Goal: Information Seeking & Learning: Learn about a topic

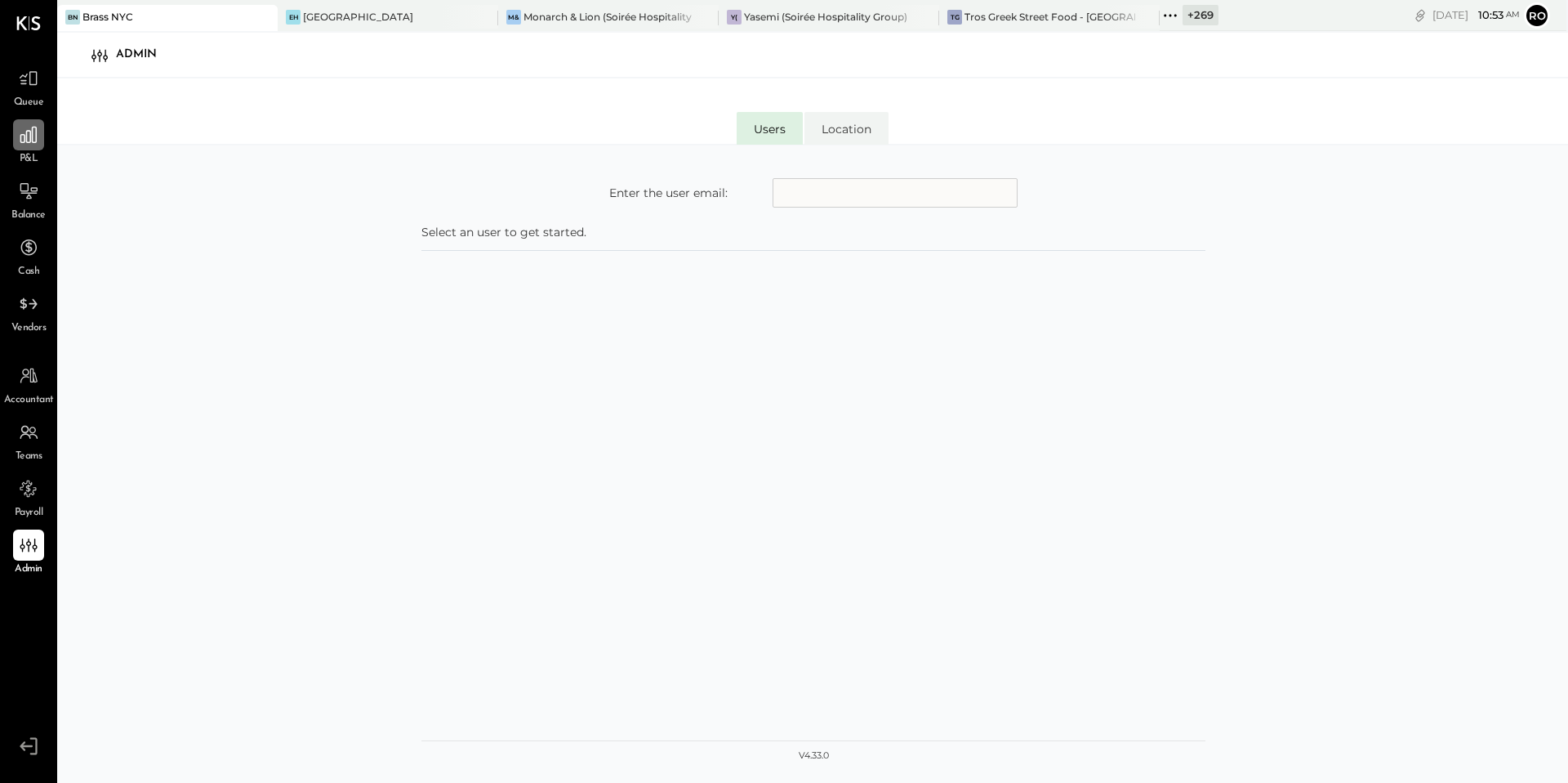
click at [14, 129] on div at bounding box center [29, 134] width 31 height 31
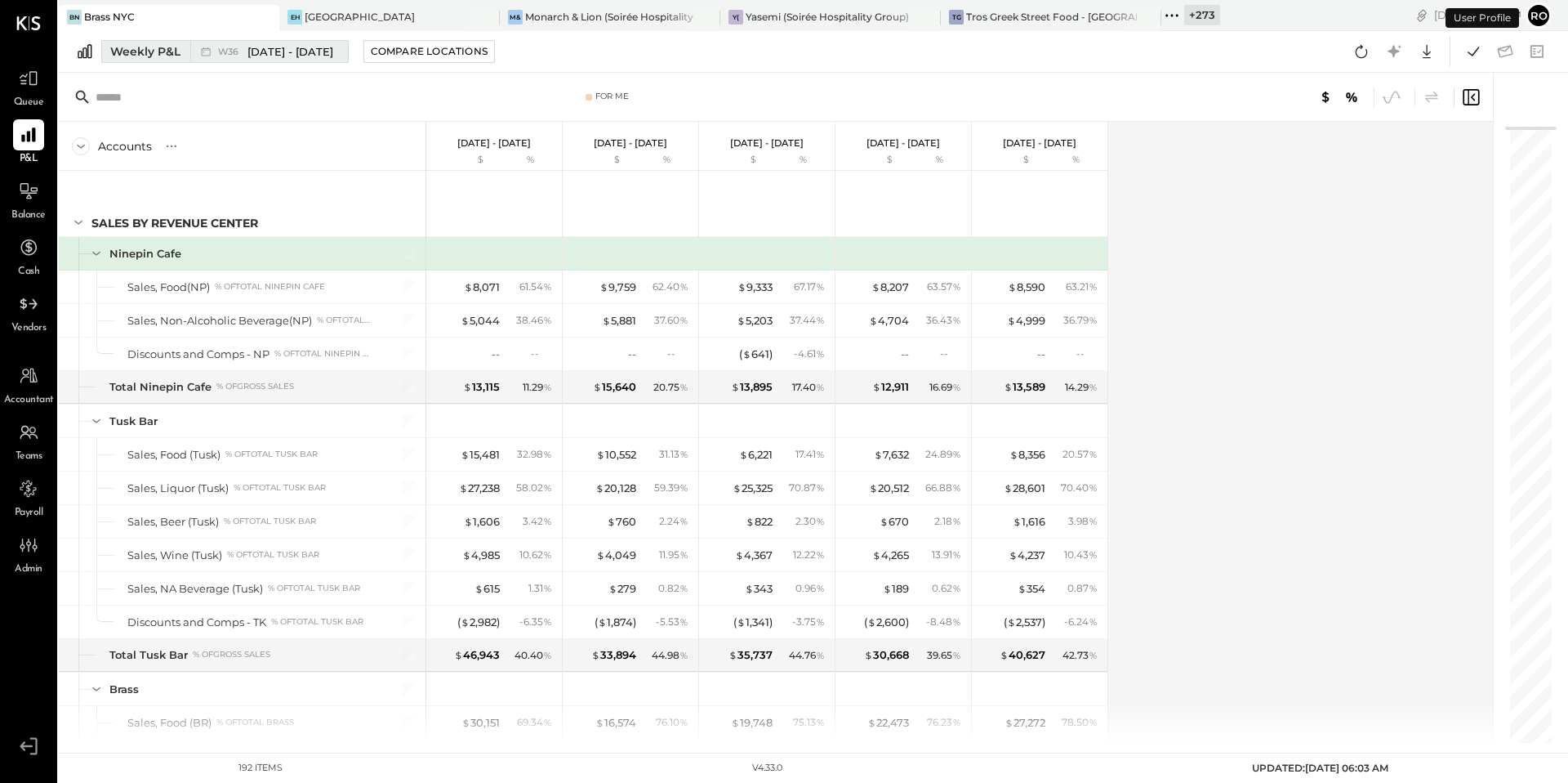
click at [176, 52] on div "Weekly P&L" at bounding box center [145, 51] width 71 height 16
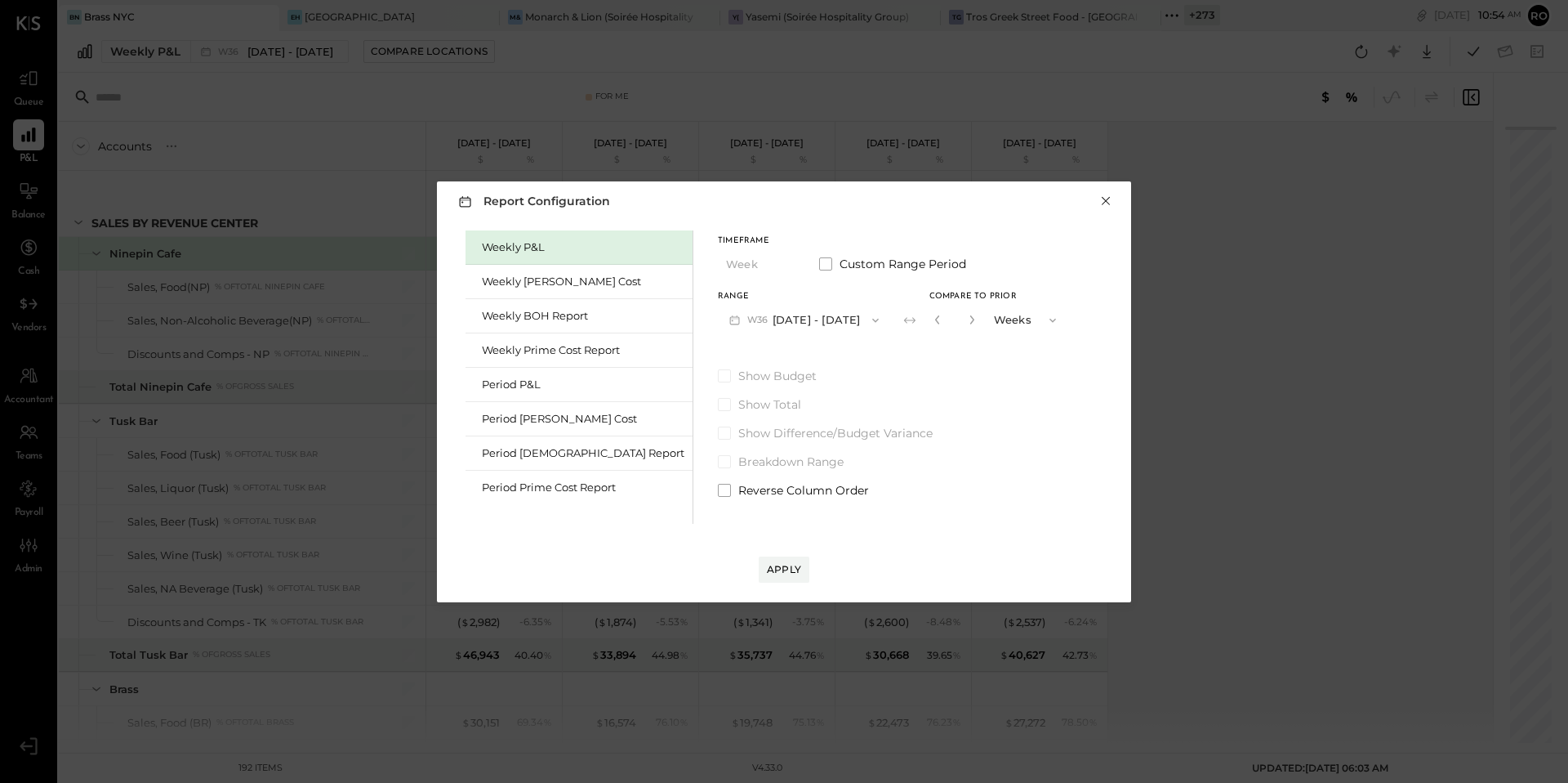
click at [1107, 203] on button "×" at bounding box center [1105, 201] width 14 height 16
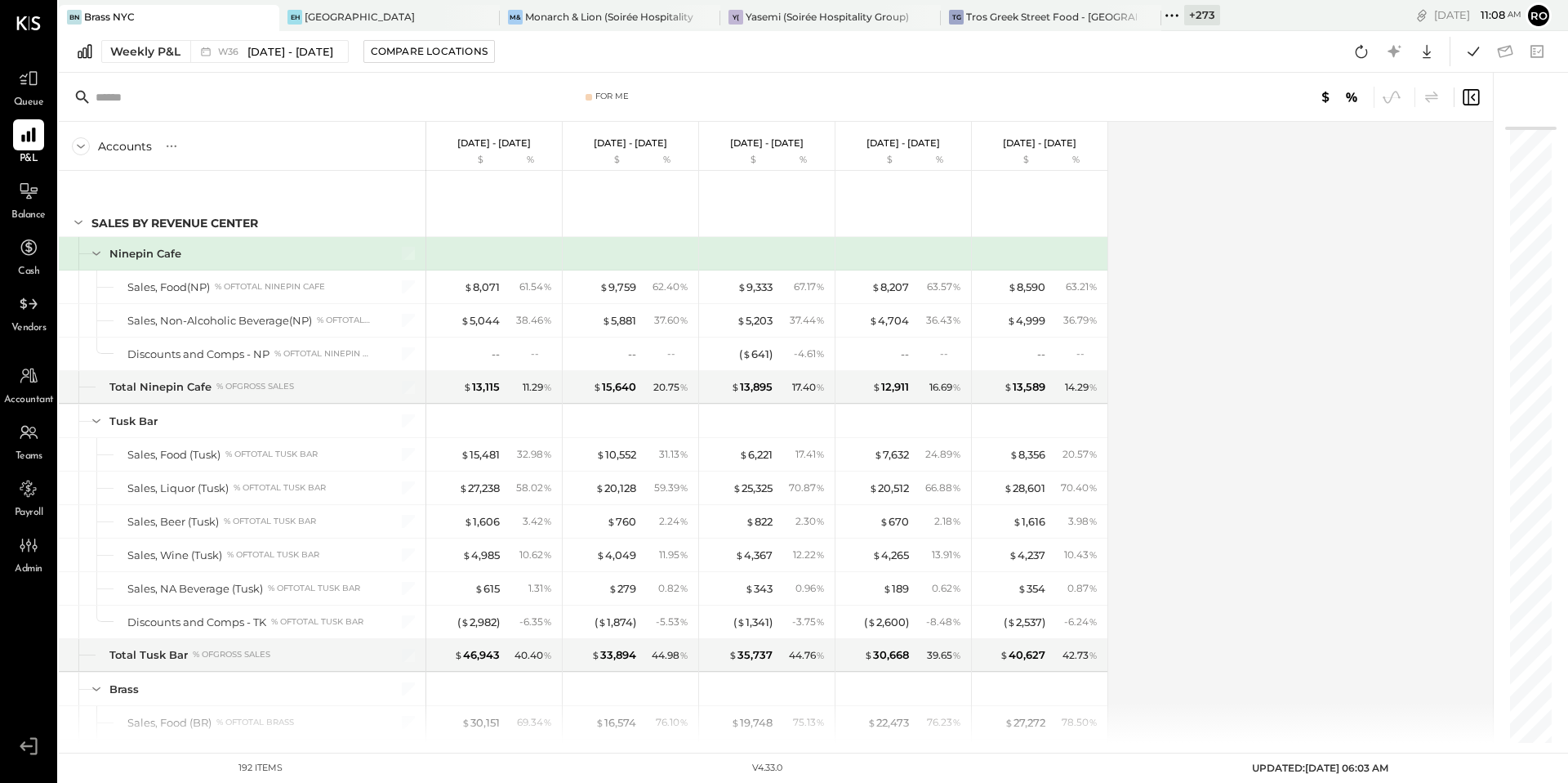
click at [1476, 97] on icon at bounding box center [1471, 97] width 20 height 20
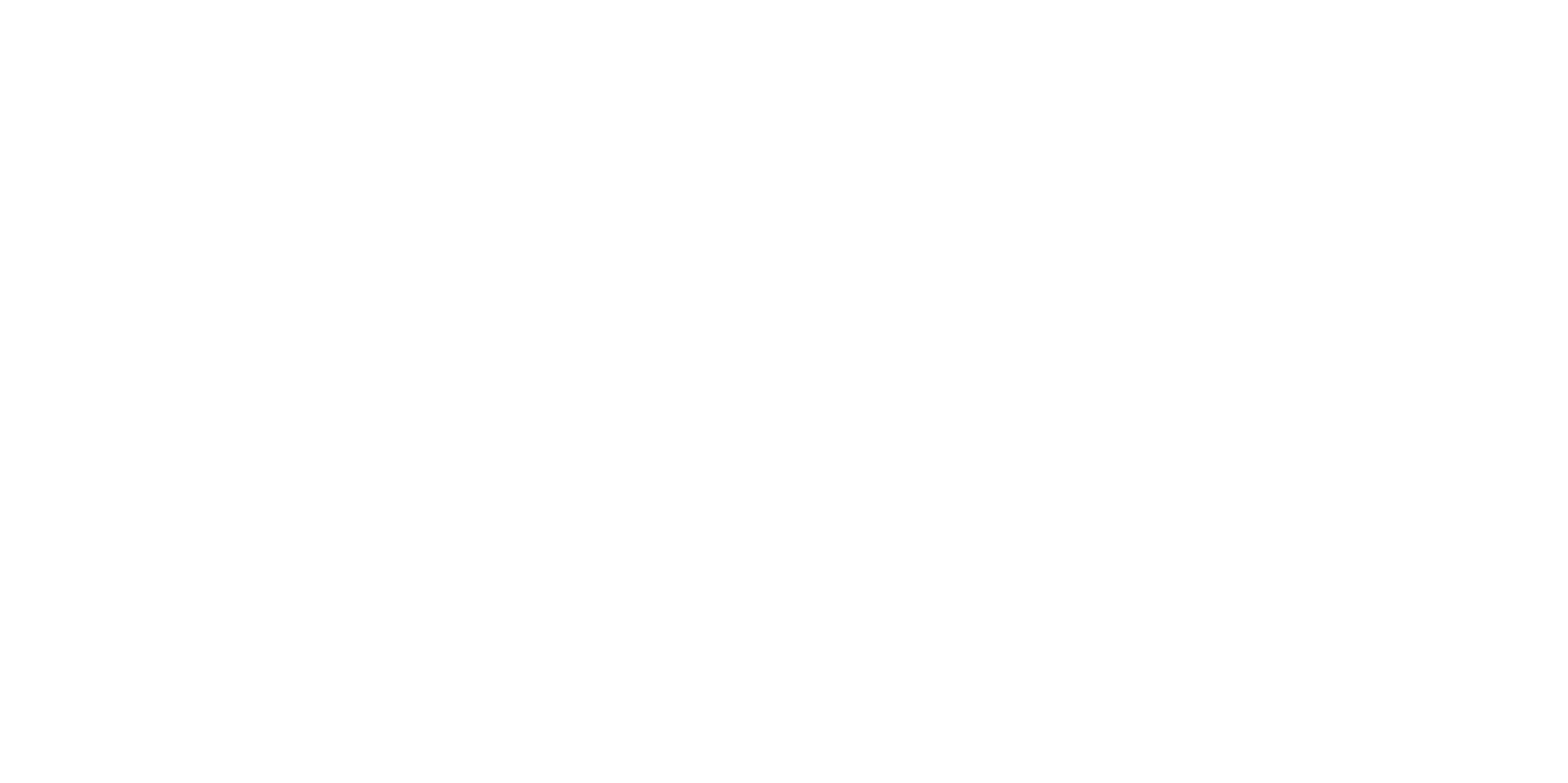
click at [1476, 0] on html at bounding box center [784, 0] width 1568 height 0
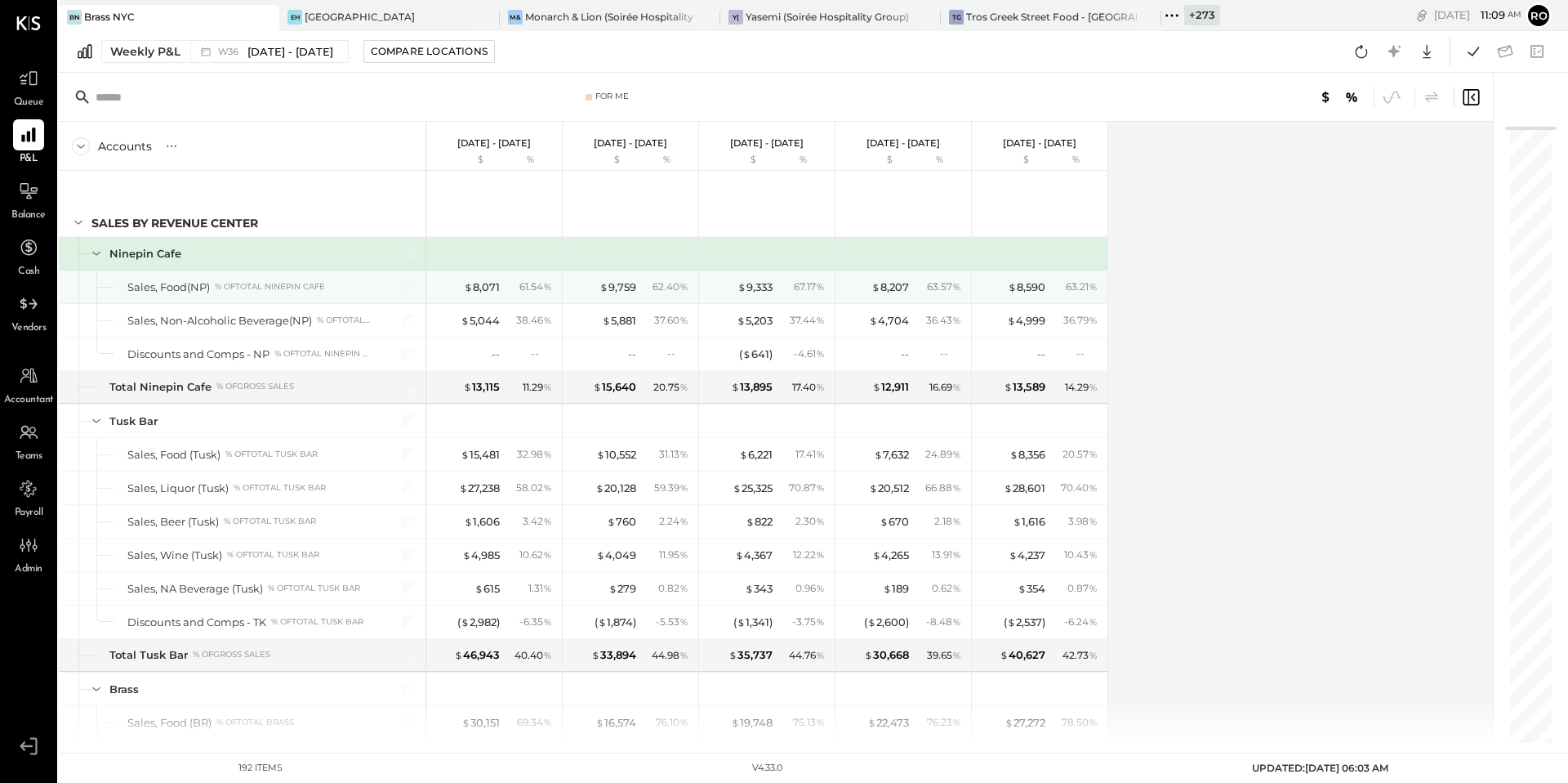
click at [540, 297] on div "$ 8,071 61.54 %" at bounding box center [495, 287] width 122 height 33
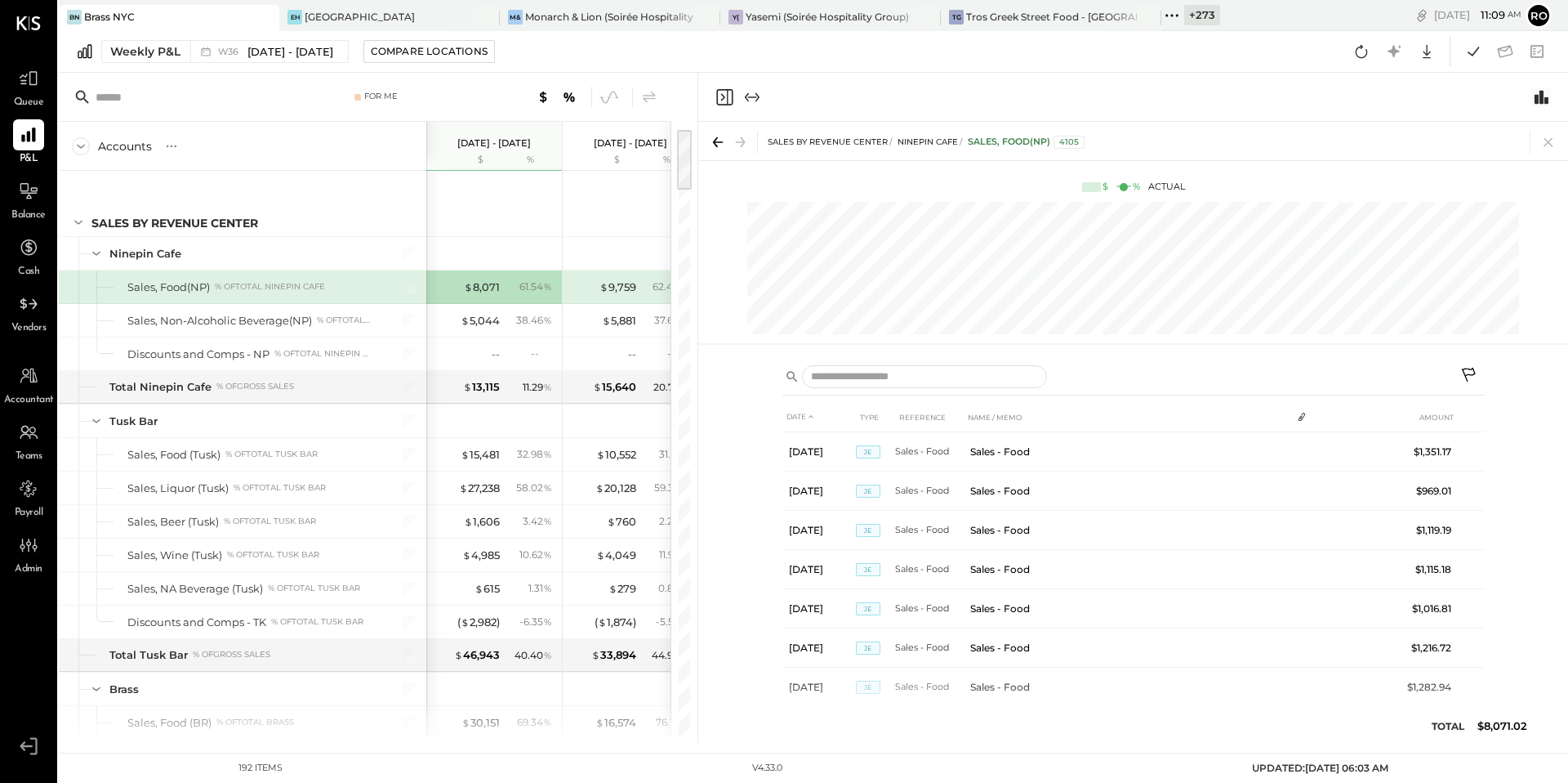
click at [1539, 95] on icon "Switch to Chart module" at bounding box center [1542, 97] width 20 height 20
click at [729, 98] on icon "Close panel" at bounding box center [725, 97] width 20 height 20
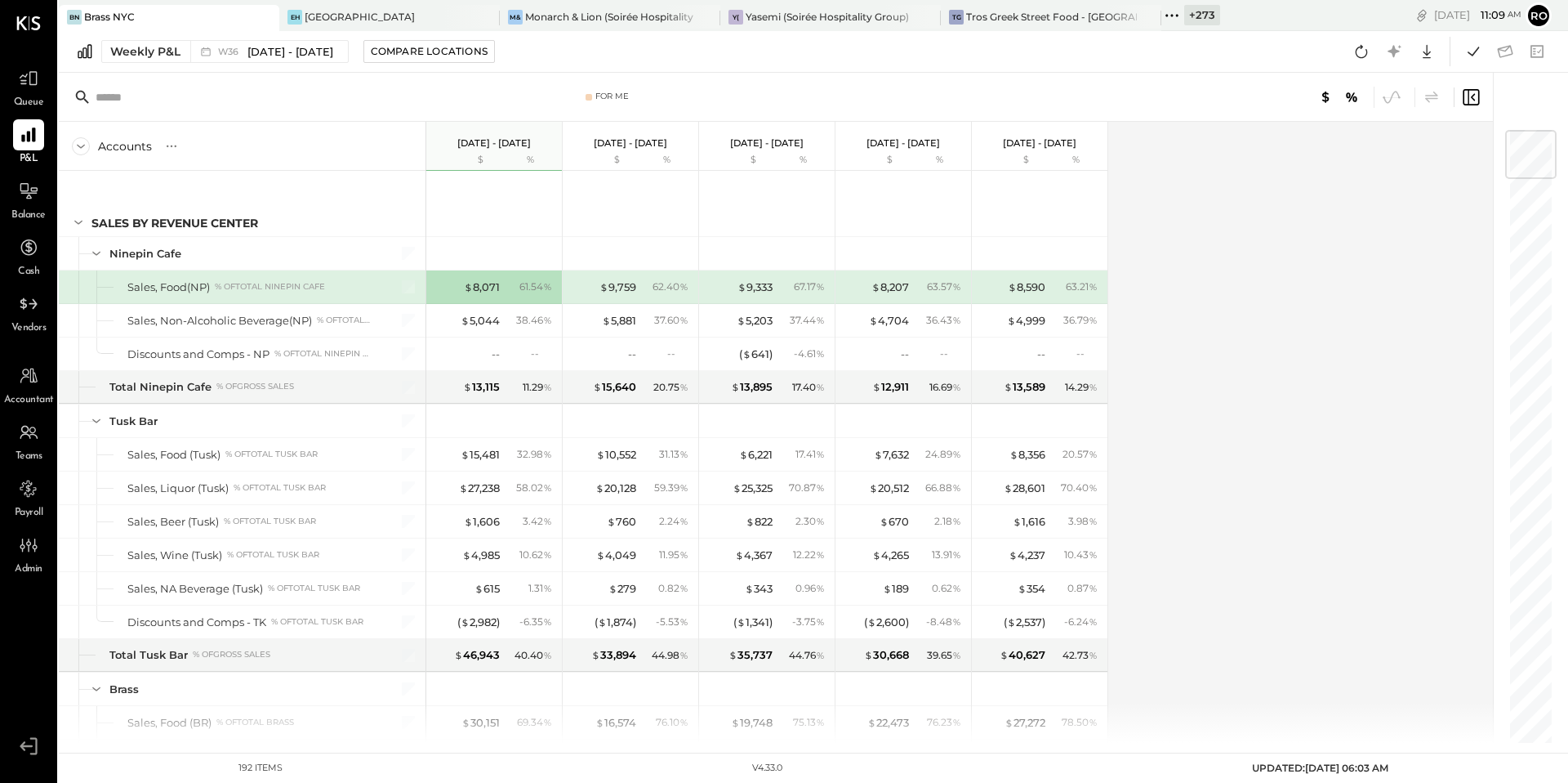
click at [1468, 103] on icon at bounding box center [1471, 97] width 16 height 16
